Goal: Navigation & Orientation: Go to known website

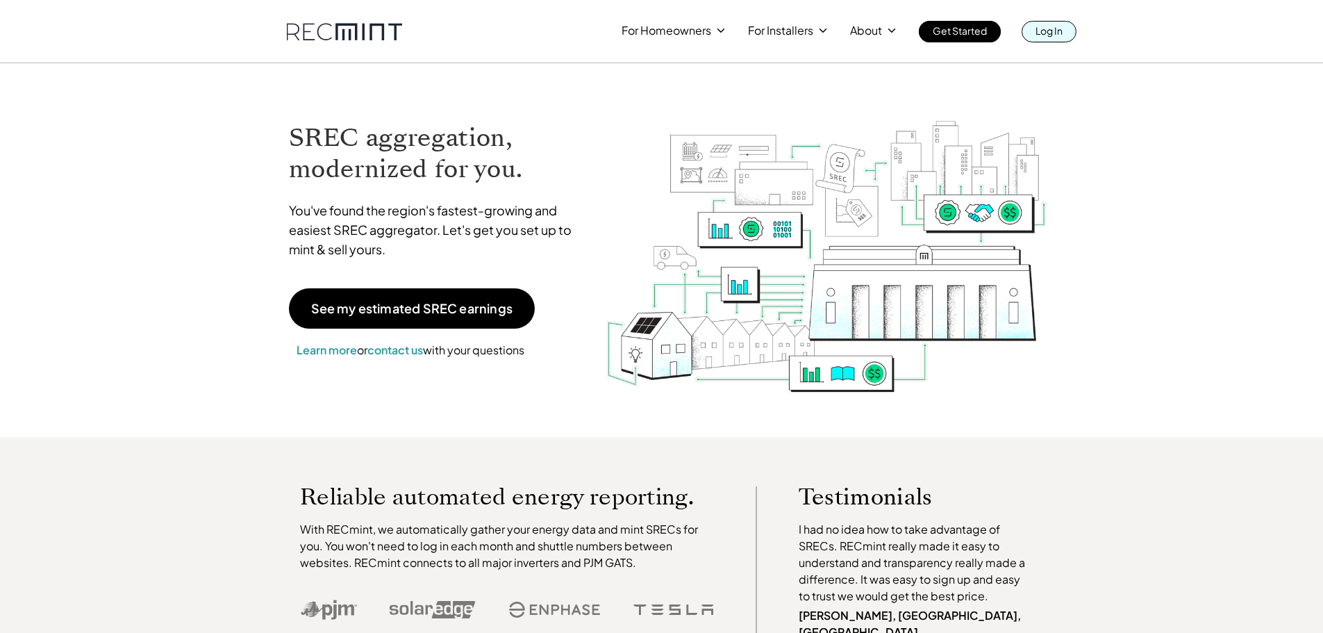
click at [1058, 18] on div "For Homeowners For Installers About Get Started Log In" at bounding box center [661, 21] width 1323 height 42
click at [1055, 24] on p "Log In" at bounding box center [1049, 30] width 27 height 19
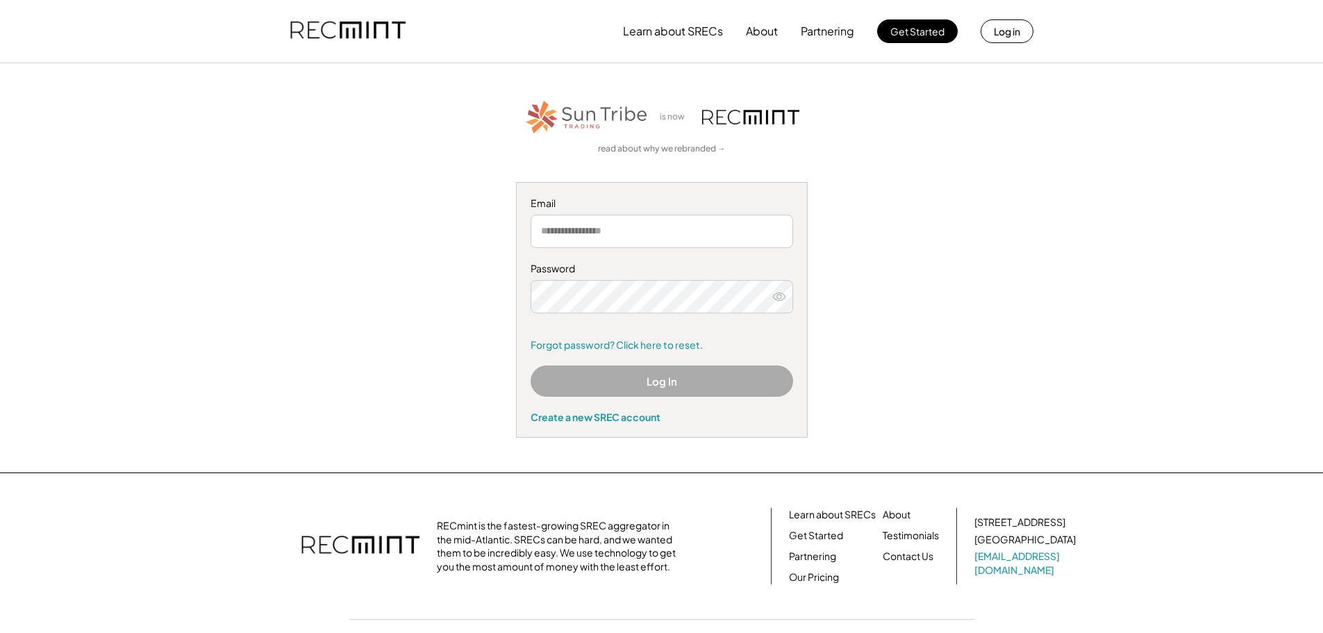
click at [740, 373] on button "Log In" at bounding box center [662, 380] width 263 height 31
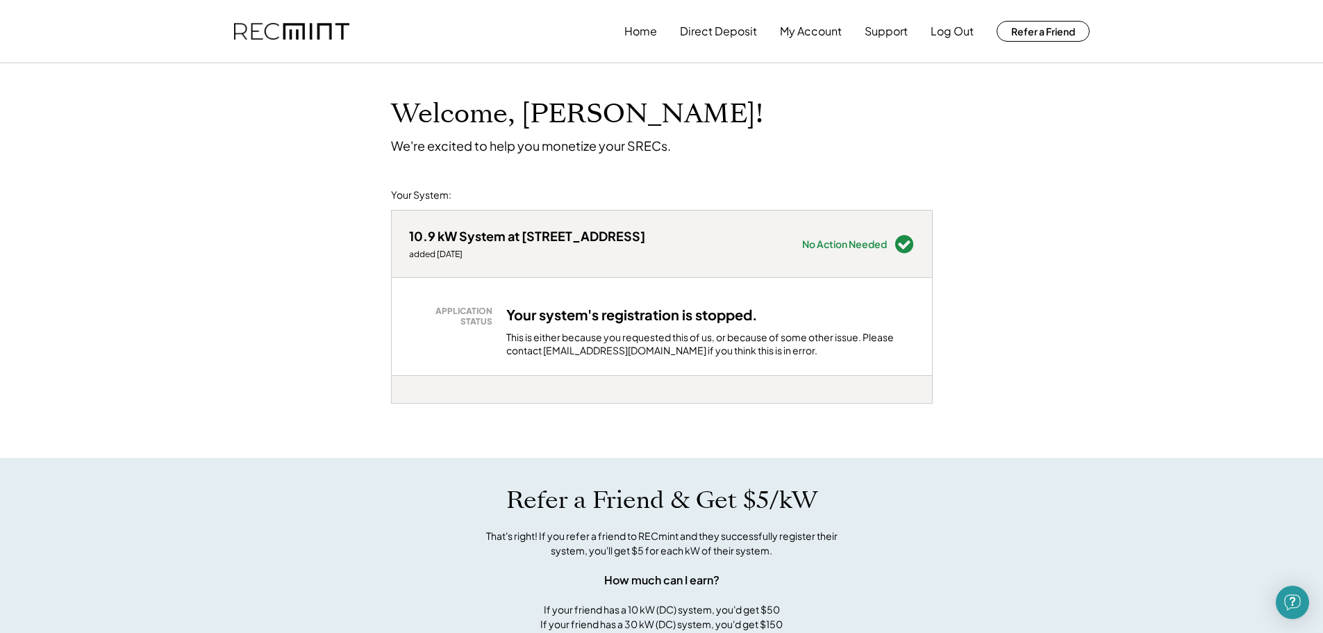
click at [777, 327] on div "Your system's registration is stopped. This is either because you requested thi…" at bounding box center [710, 332] width 408 height 52
